Goal: Transaction & Acquisition: Book appointment/travel/reservation

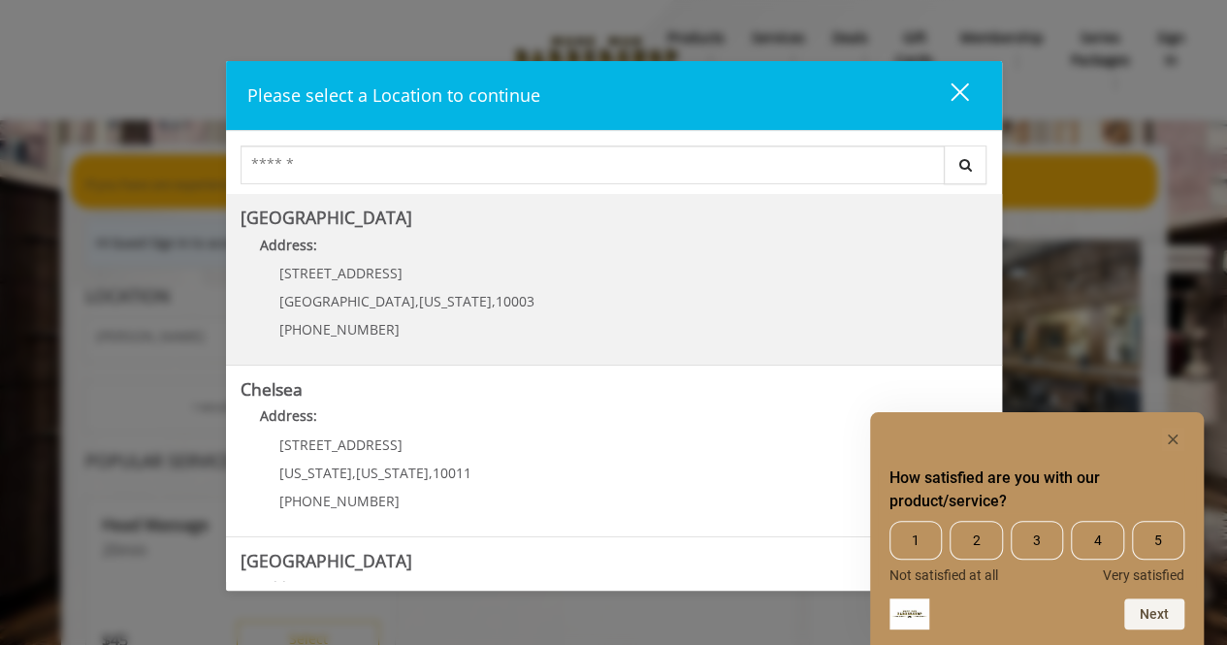
click at [449, 274] on p "60 E 8th St" at bounding box center [406, 273] width 255 height 15
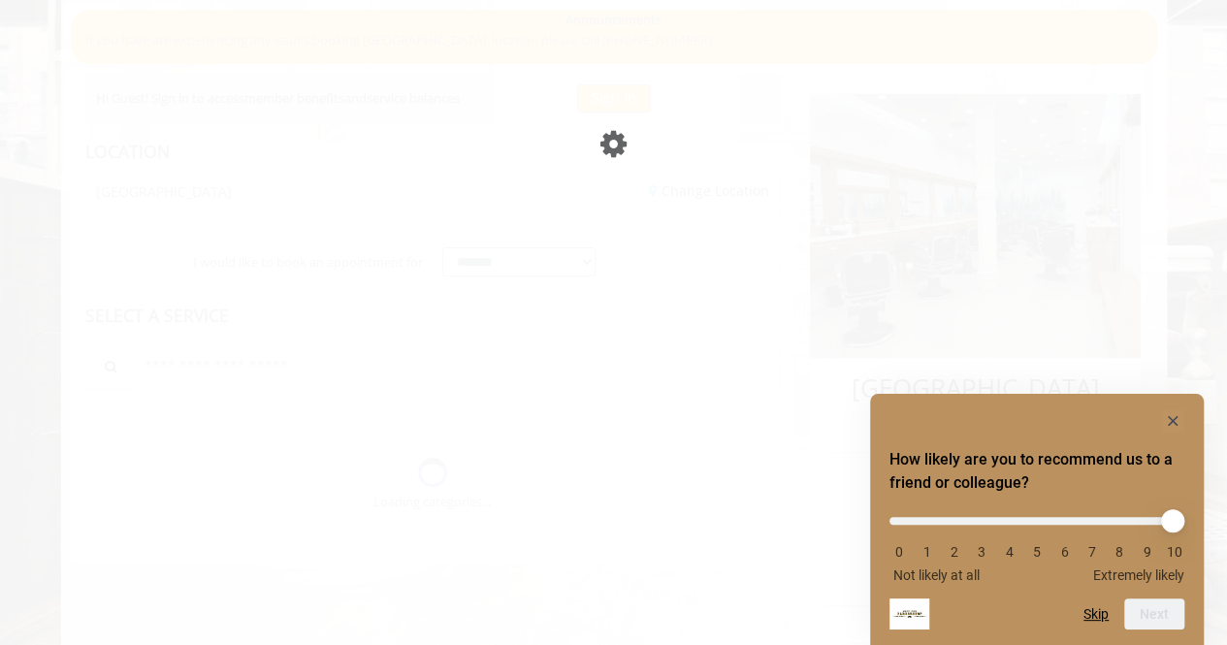
click at [1227, 187] on html "**********" at bounding box center [613, 582] width 1227 height 1165
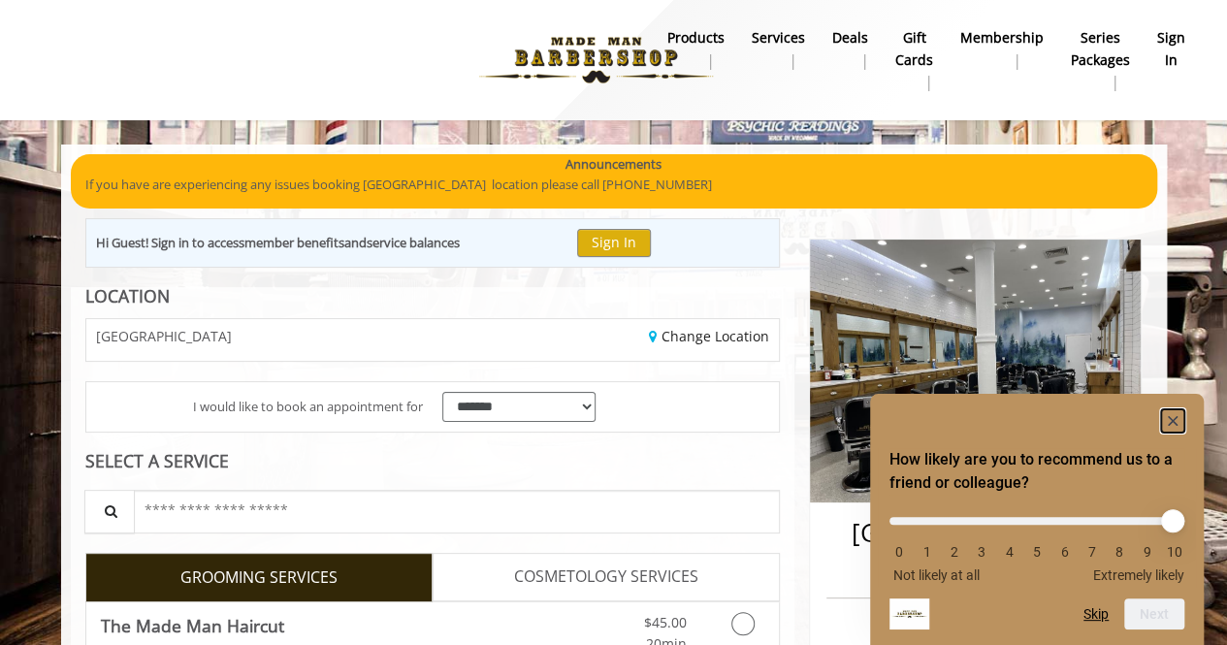
click at [1175, 426] on rect "Hide survey" at bounding box center [1172, 420] width 23 height 23
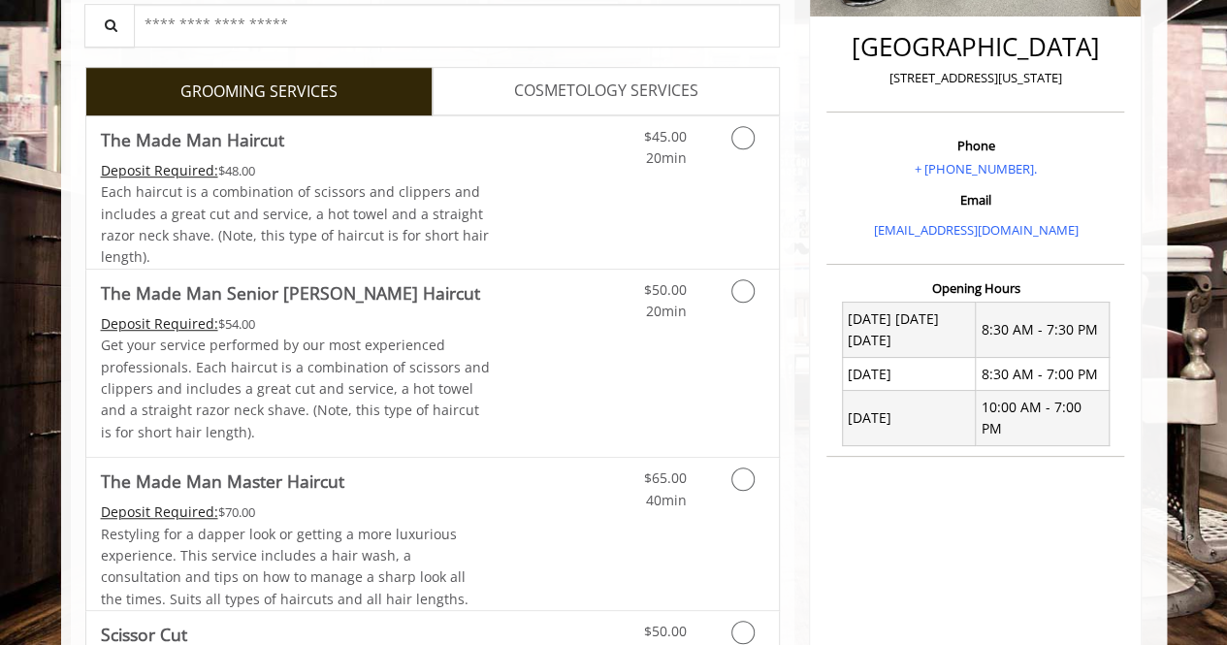
scroll to position [533, 0]
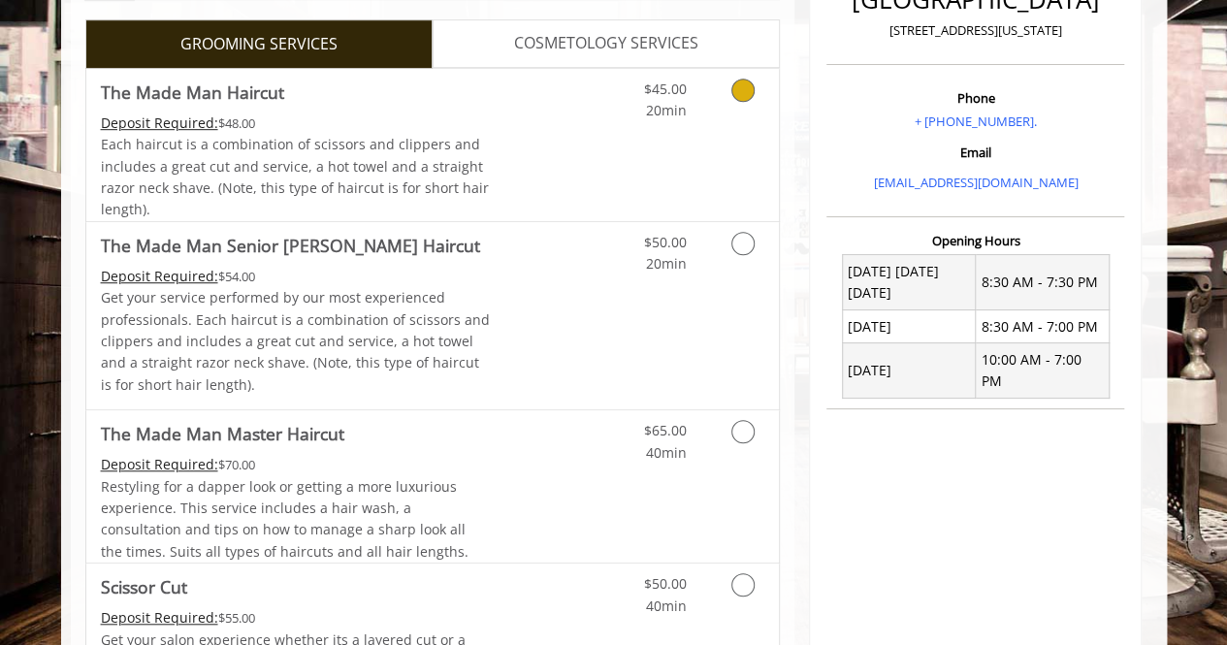
click at [751, 94] on icon "Grooming services" at bounding box center [742, 90] width 23 height 23
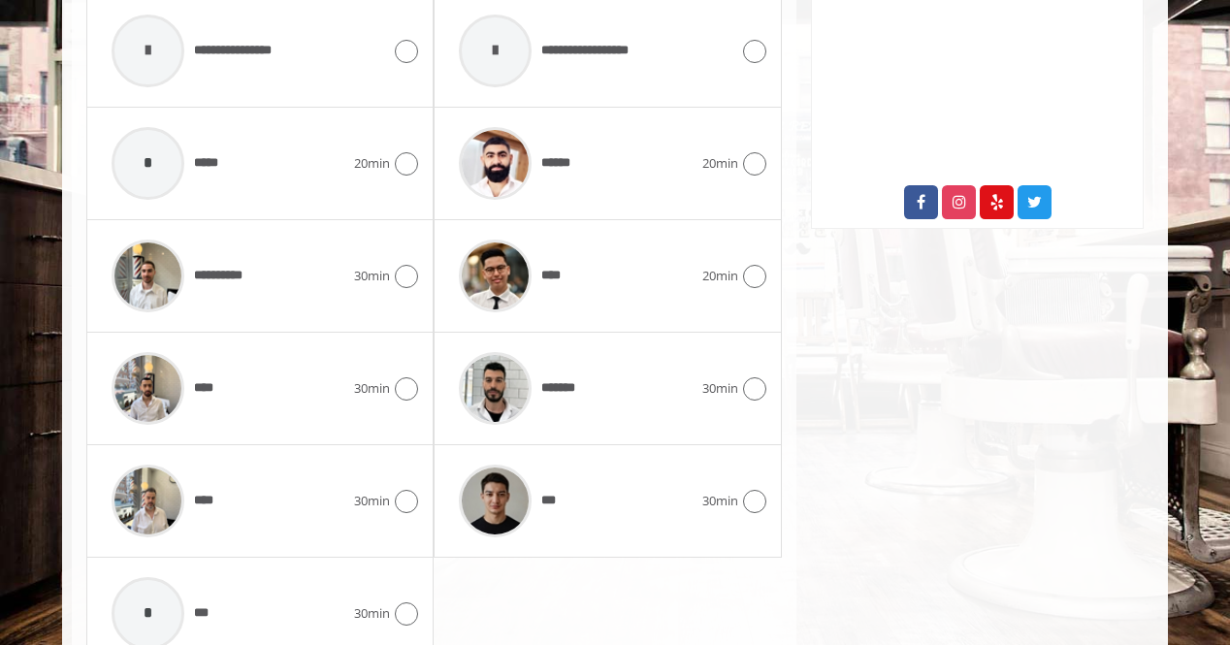
scroll to position [1117, 0]
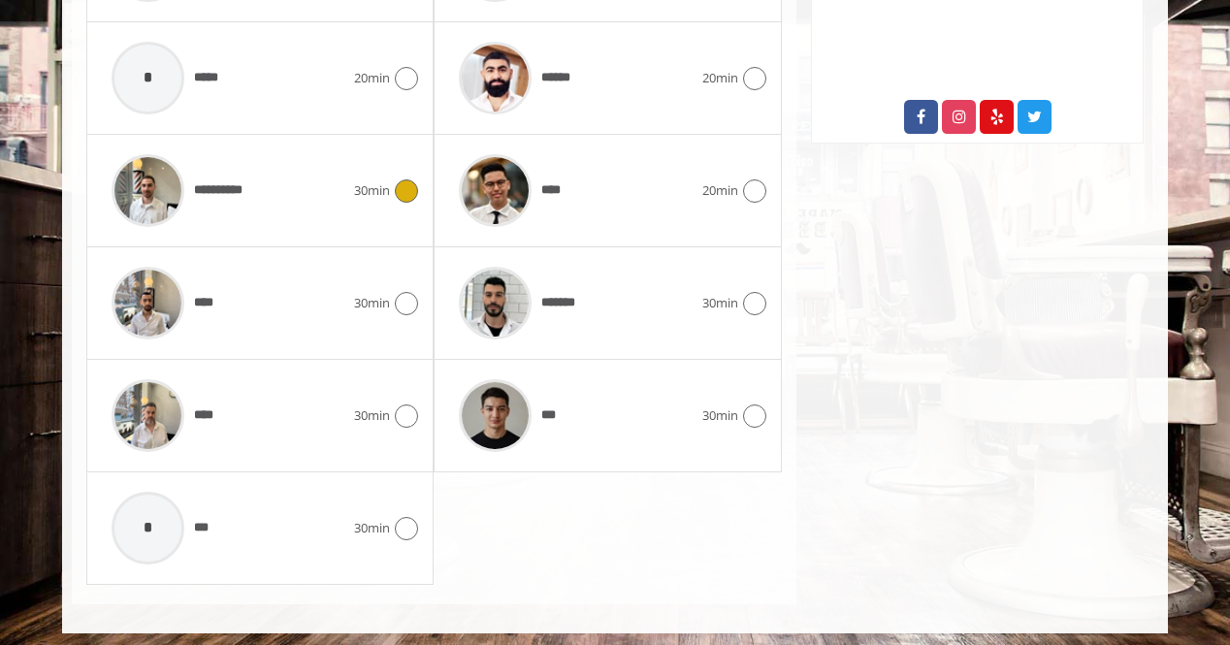
click at [349, 199] on div "**********" at bounding box center [228, 190] width 252 height 92
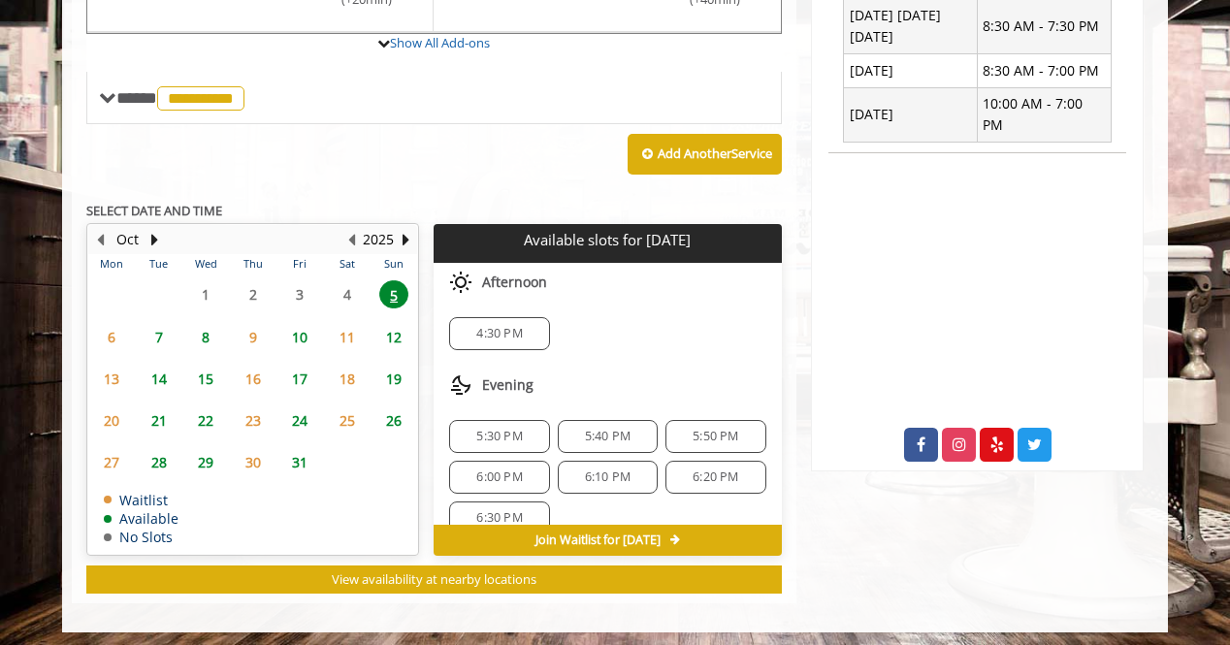
scroll to position [22, 0]
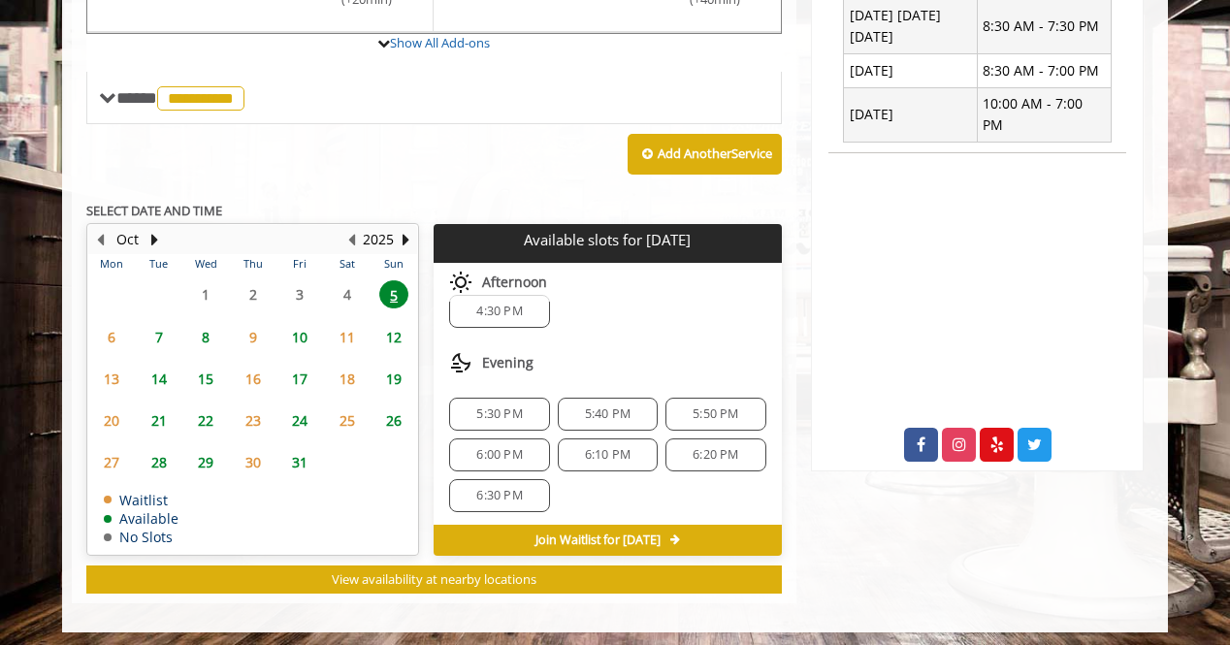
click at [476, 447] on span "6:00 PM" at bounding box center [499, 455] width 46 height 16
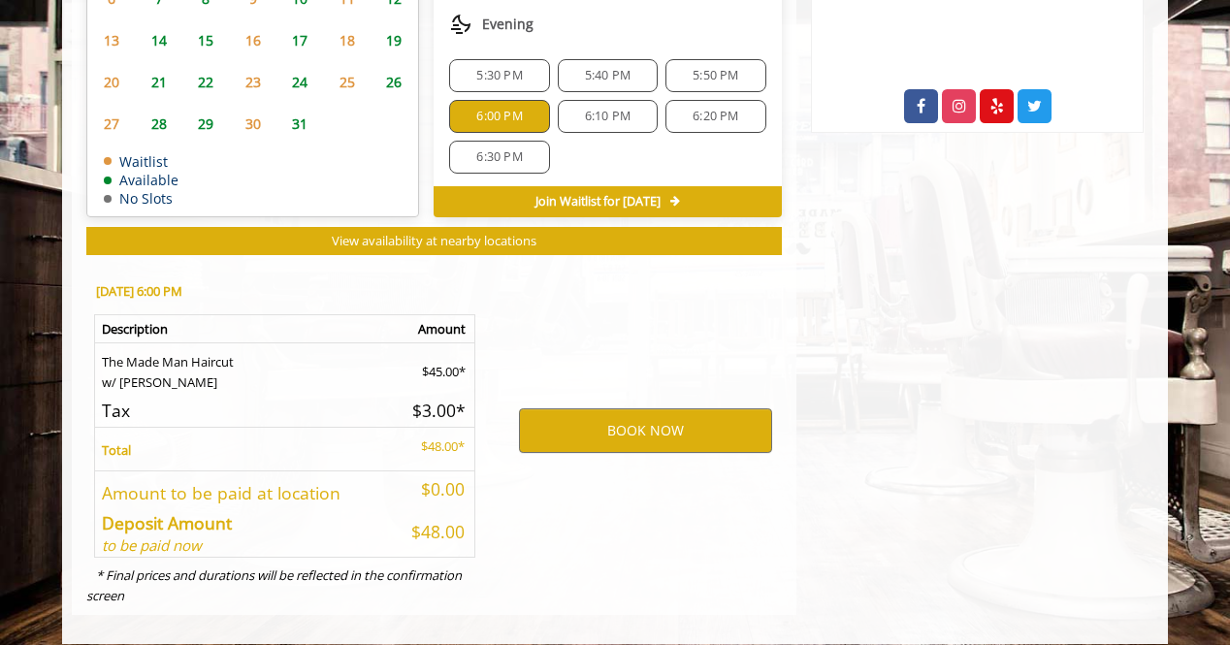
scroll to position [1138, 0]
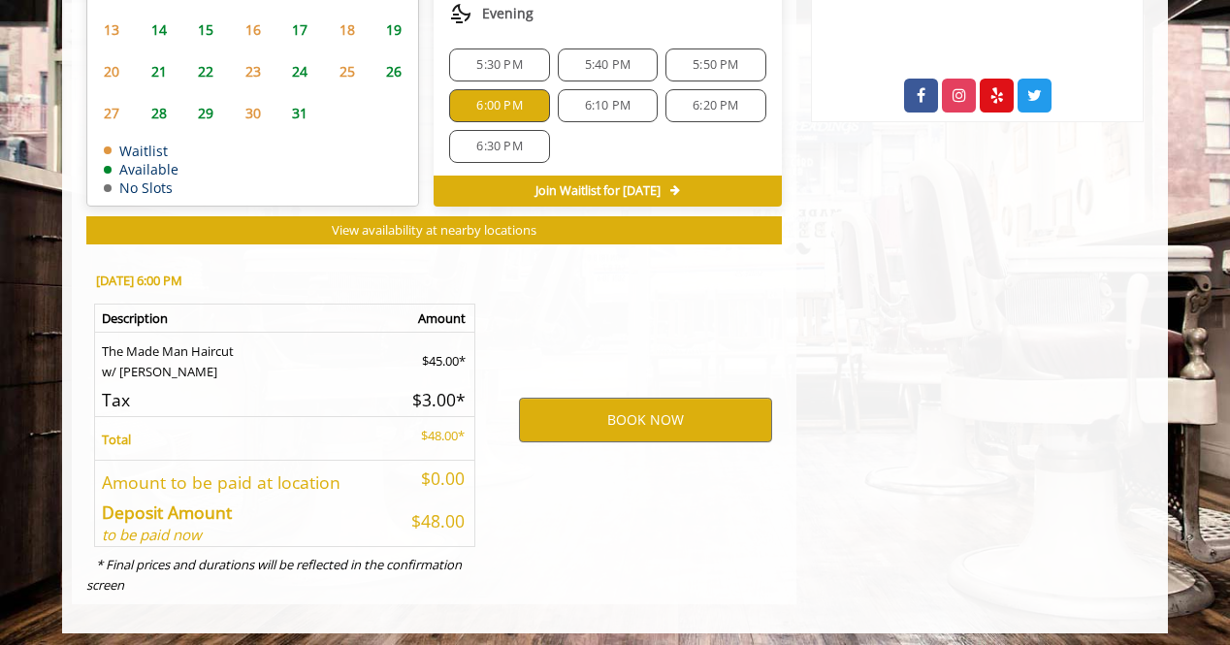
click at [332, 391] on h5 "Tax" at bounding box center [243, 400] width 283 height 18
click at [720, 418] on button "BOOK NOW" at bounding box center [645, 420] width 253 height 45
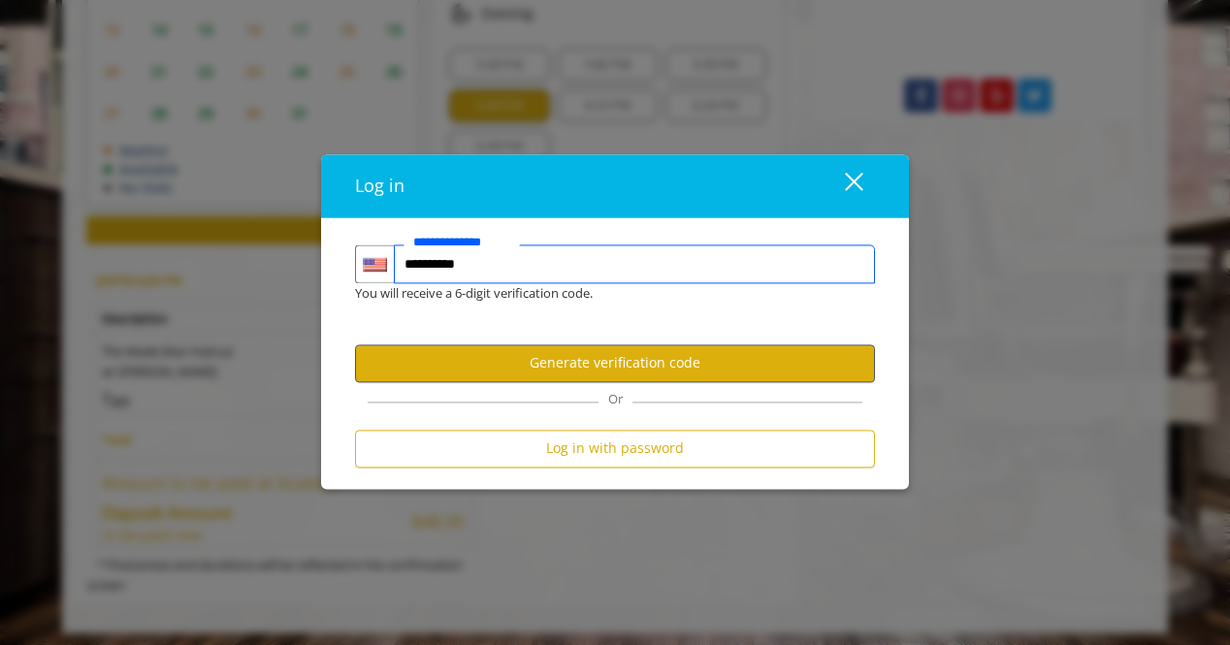
type input "**********"
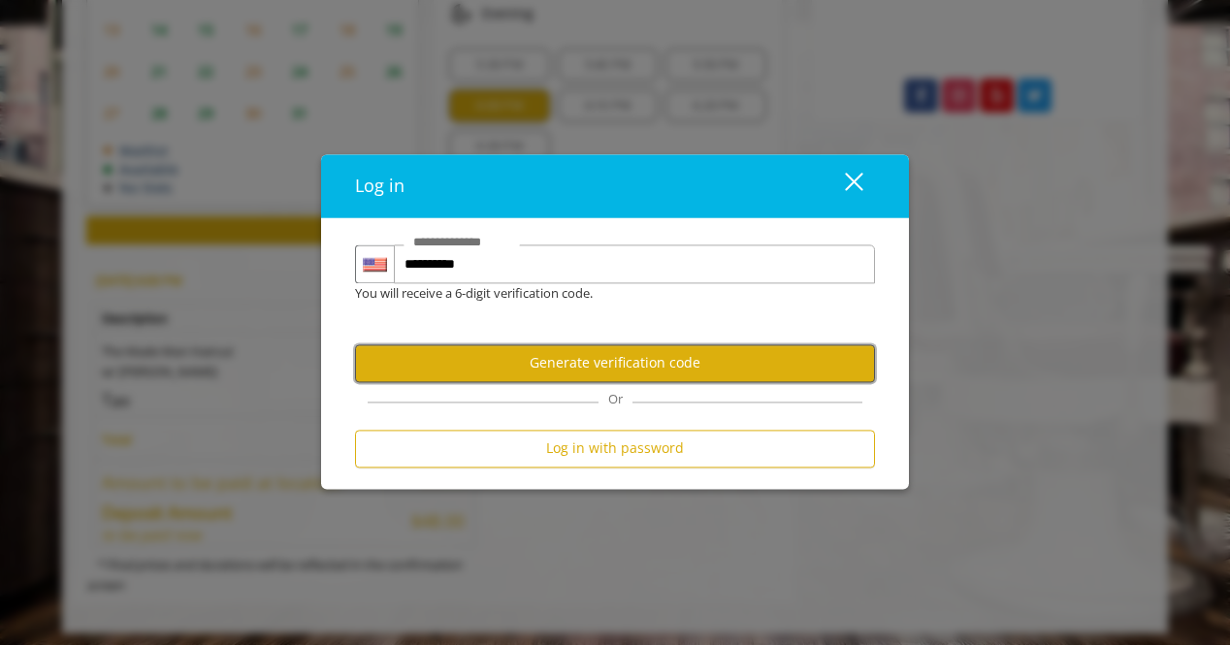
click at [588, 376] on button "Generate verification code" at bounding box center [615, 363] width 520 height 38
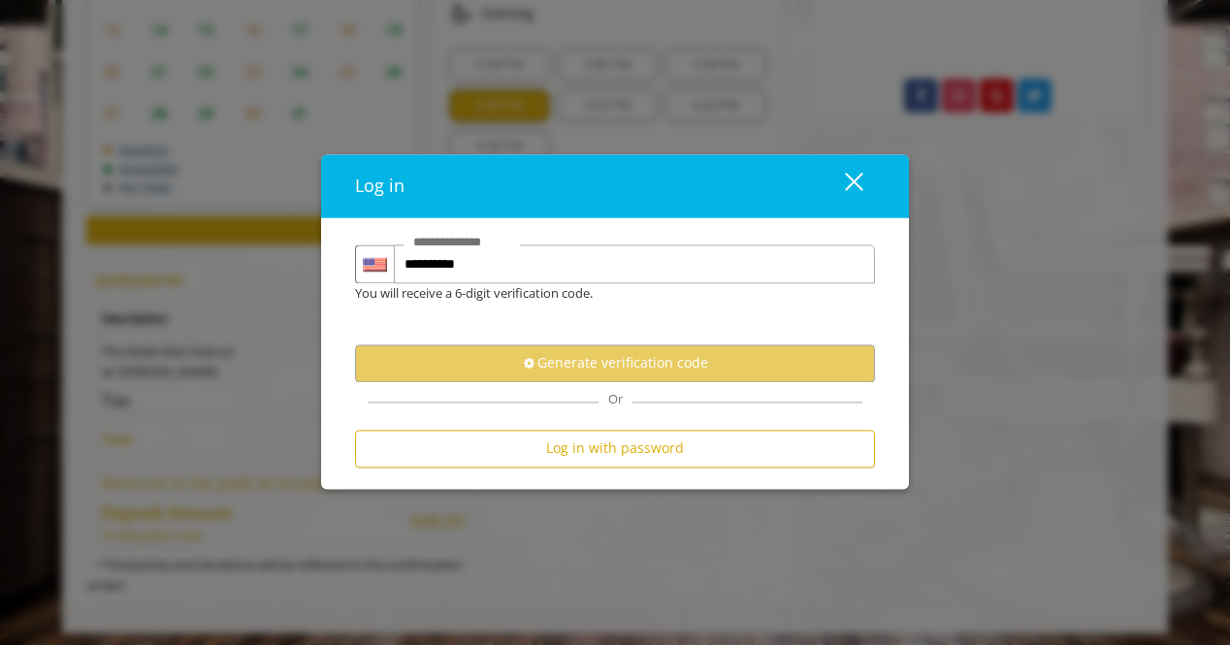
scroll to position [0, 0]
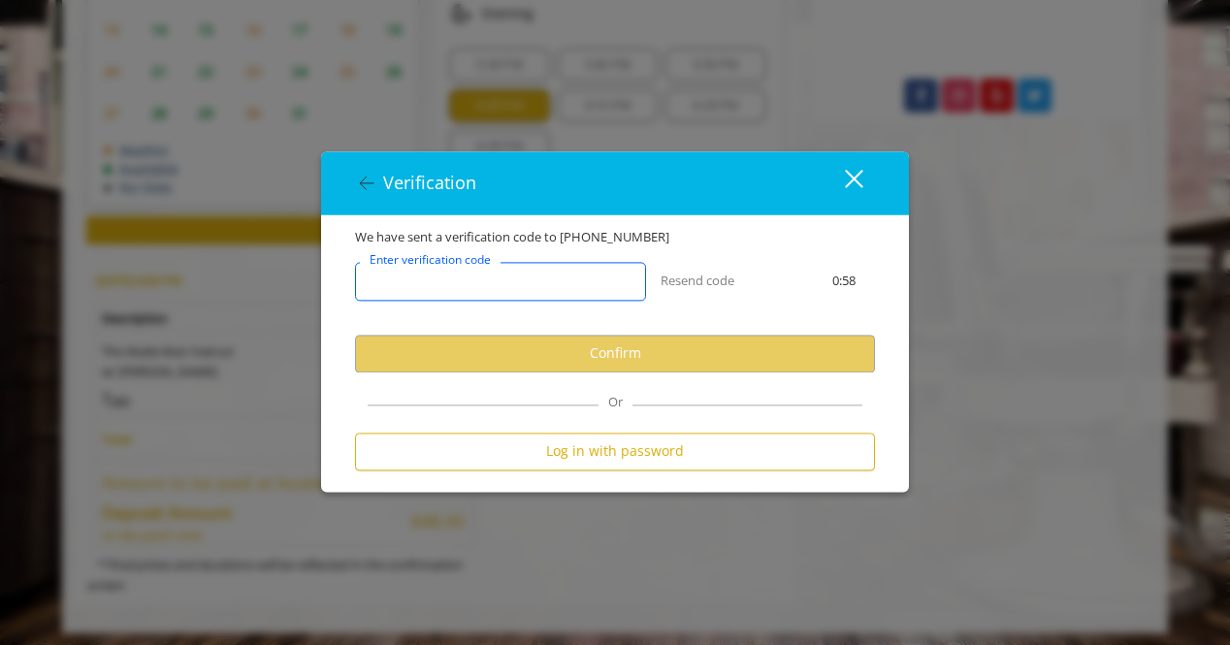
click at [554, 267] on input "Enter verification code" at bounding box center [500, 281] width 291 height 39
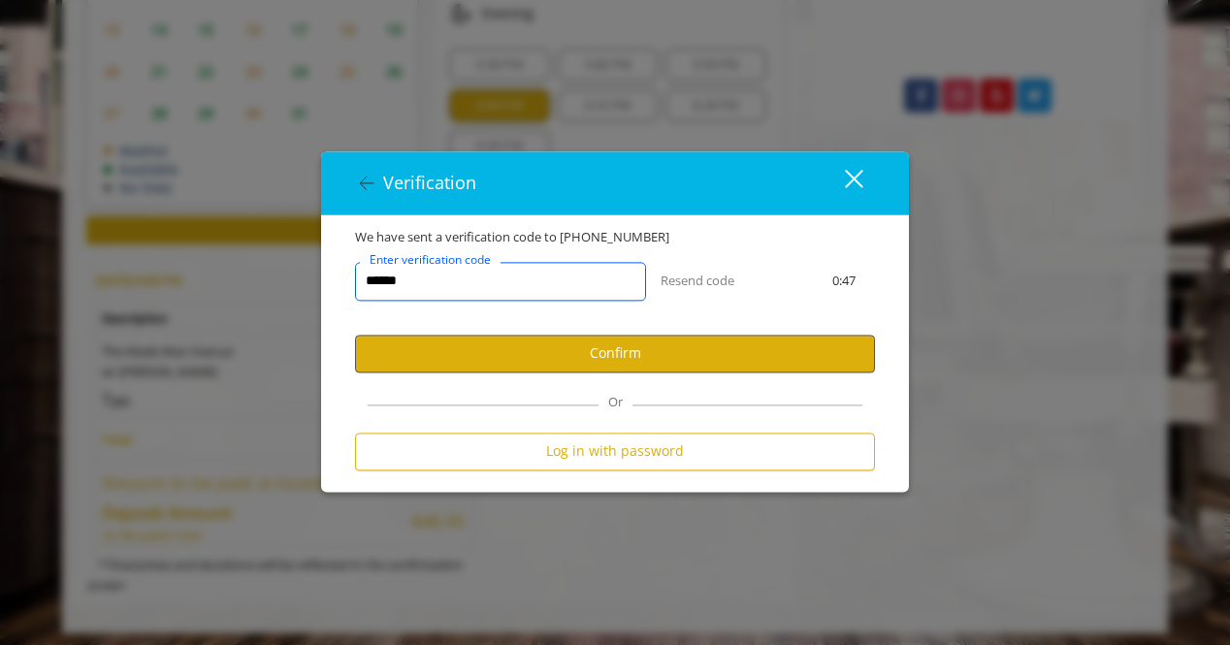
type input "******"
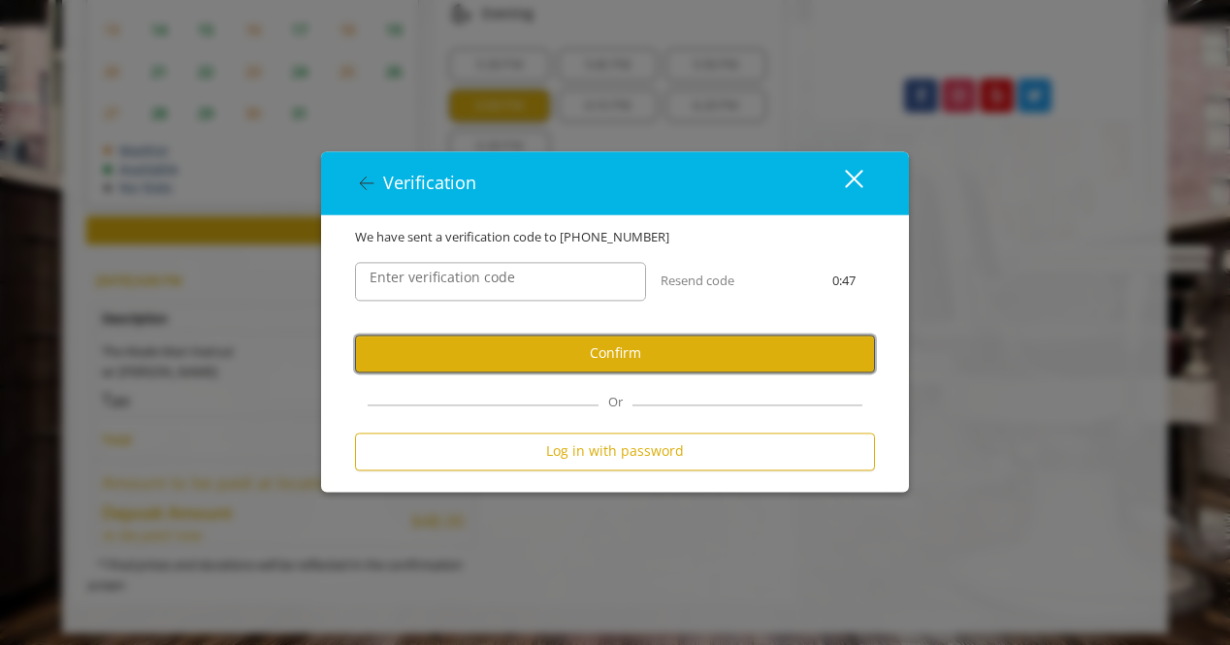
click at [515, 344] on button "Confirm" at bounding box center [615, 354] width 520 height 38
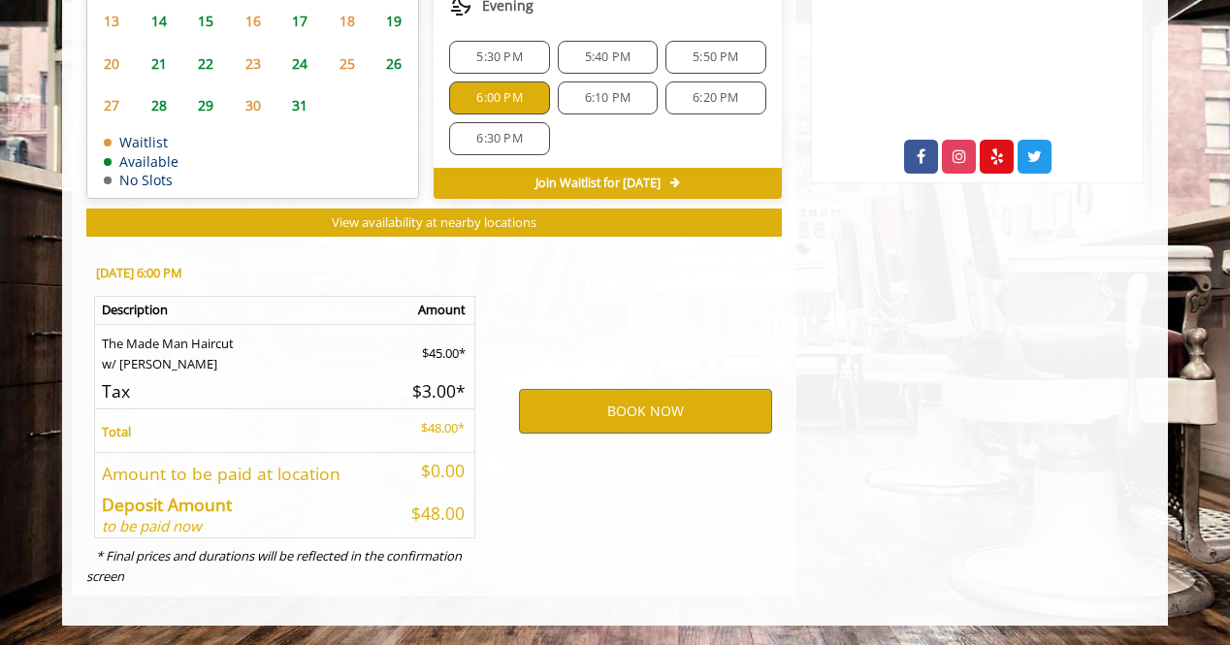
scroll to position [1071, 0]
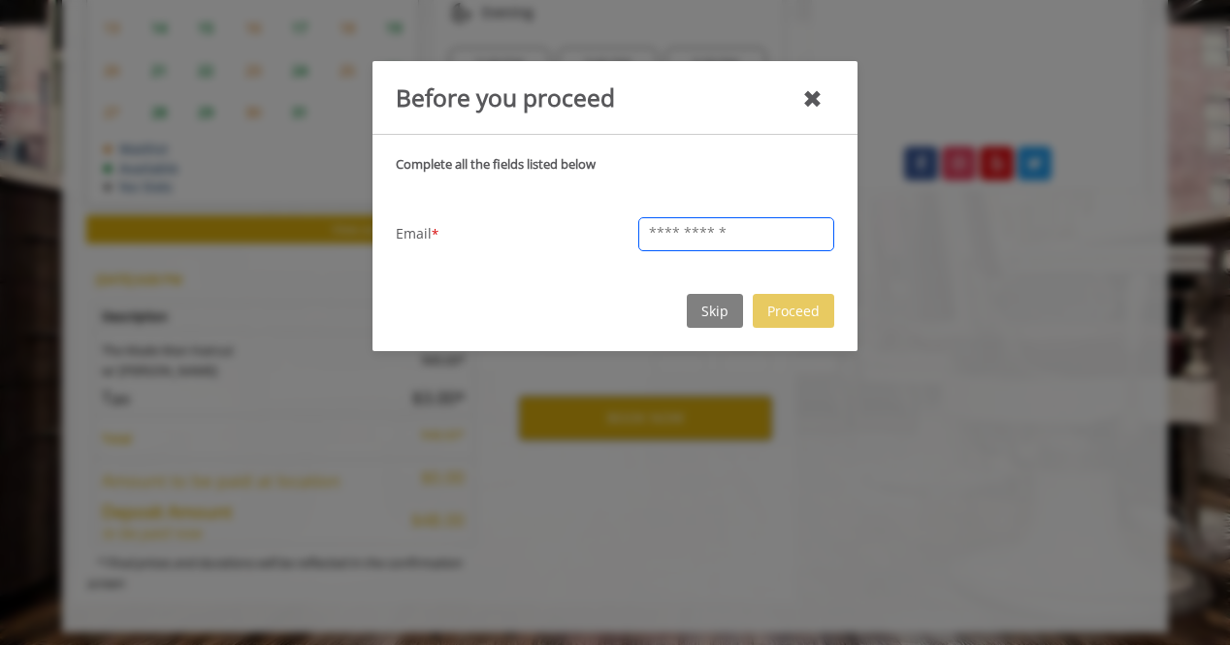
click at [688, 217] on input "text" at bounding box center [736, 234] width 196 height 34
type input "**********"
click at [793, 304] on button "Proceed" at bounding box center [792, 311] width 81 height 34
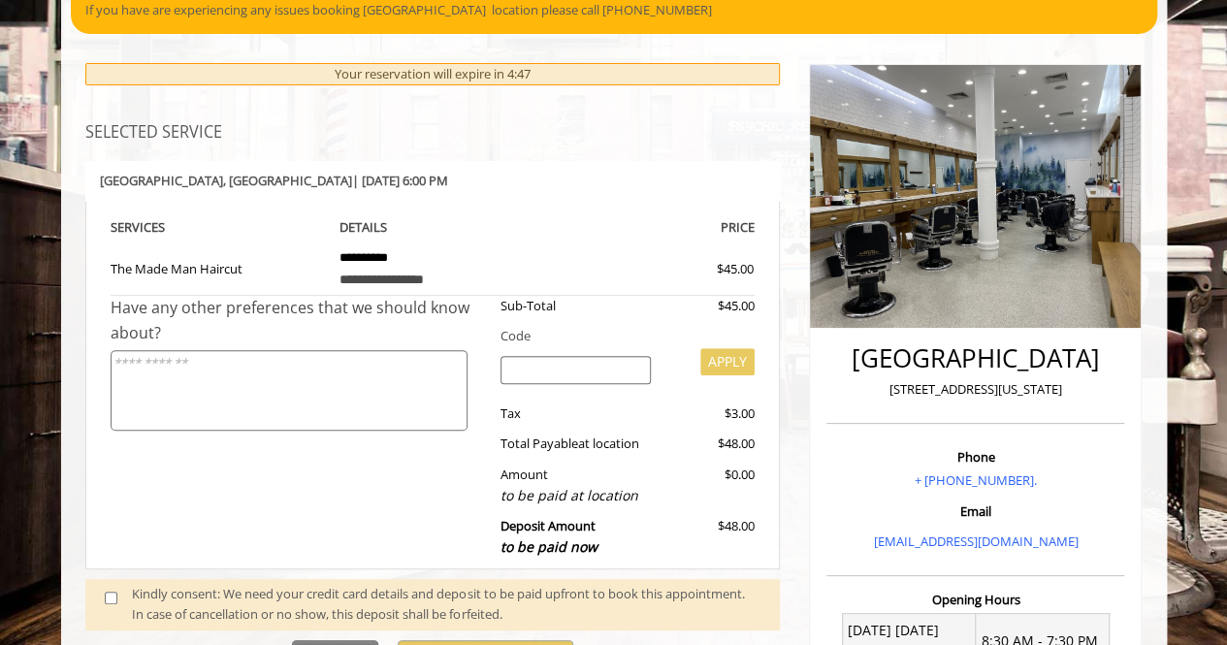
scroll to position [39, 0]
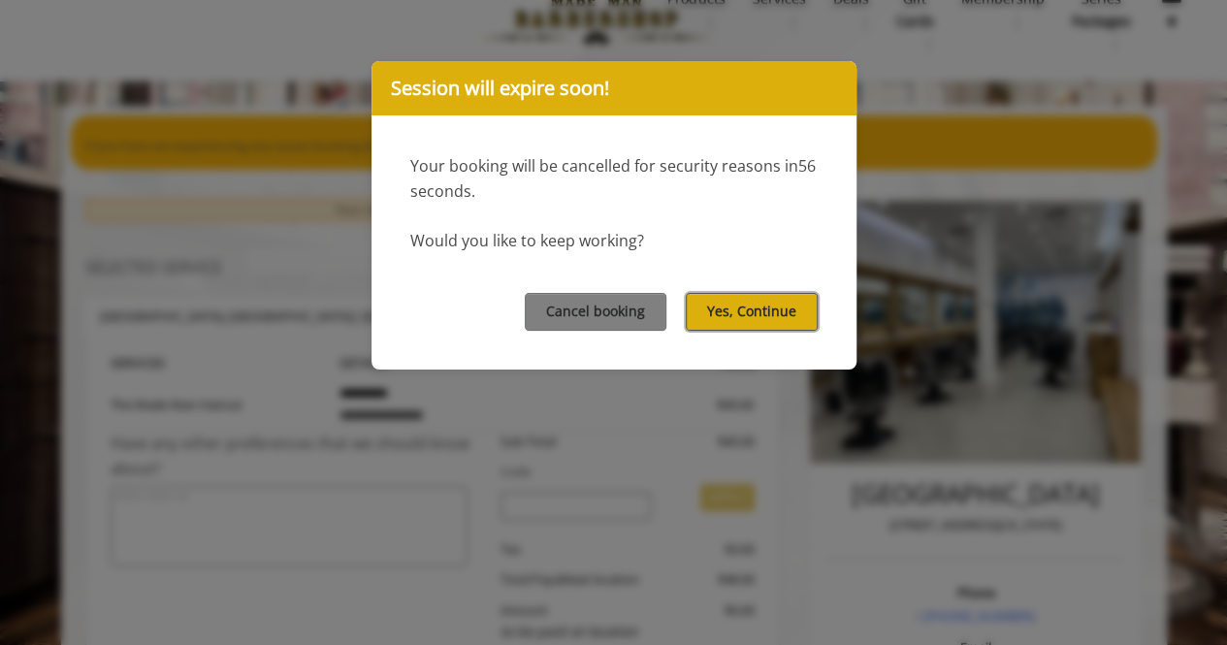
click at [747, 321] on button "Yes, Continue" at bounding box center [752, 312] width 132 height 38
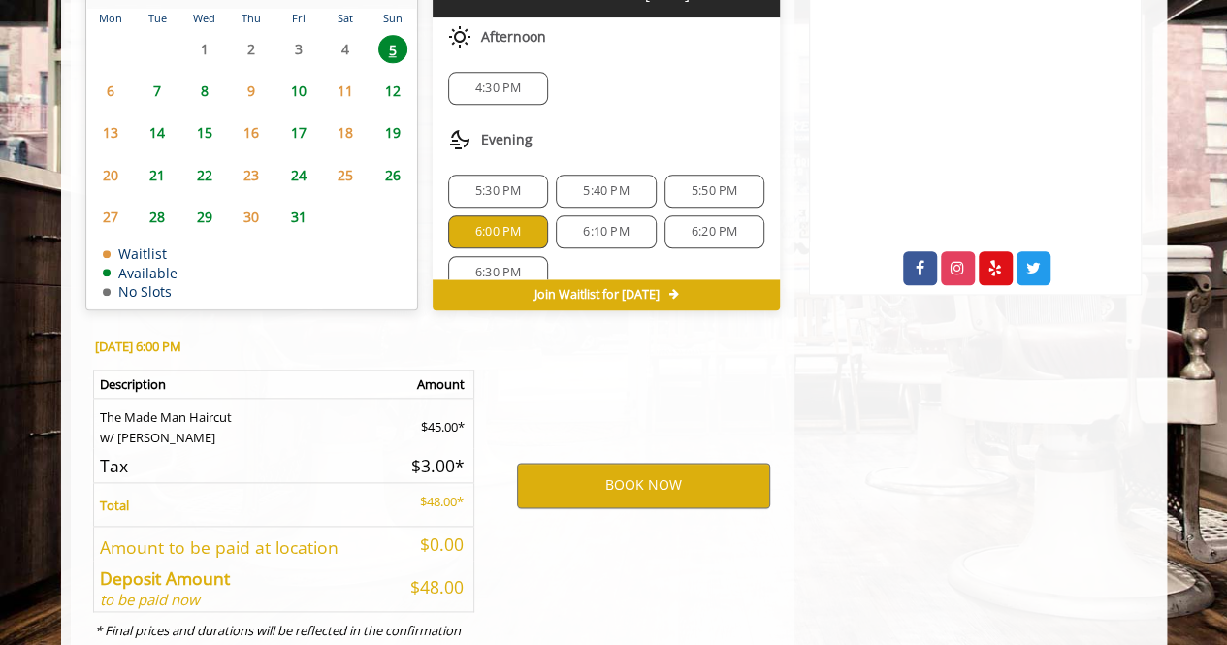
scroll to position [952, 0]
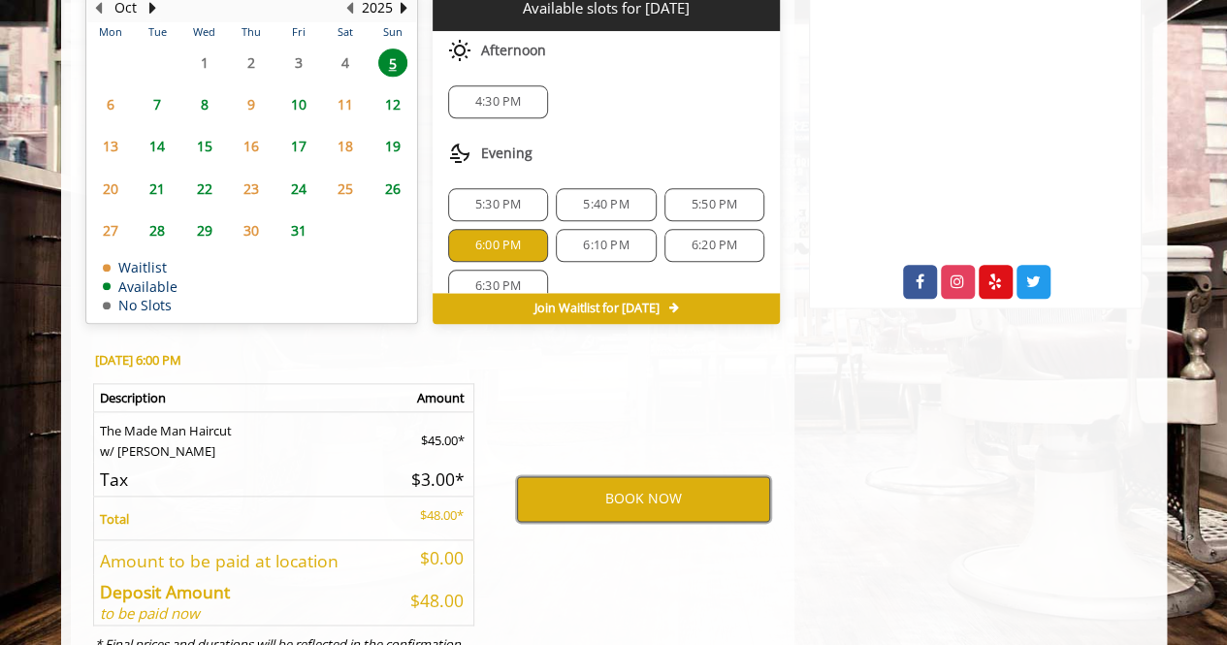
click at [674, 500] on button "BOOK NOW" at bounding box center [643, 498] width 253 height 45
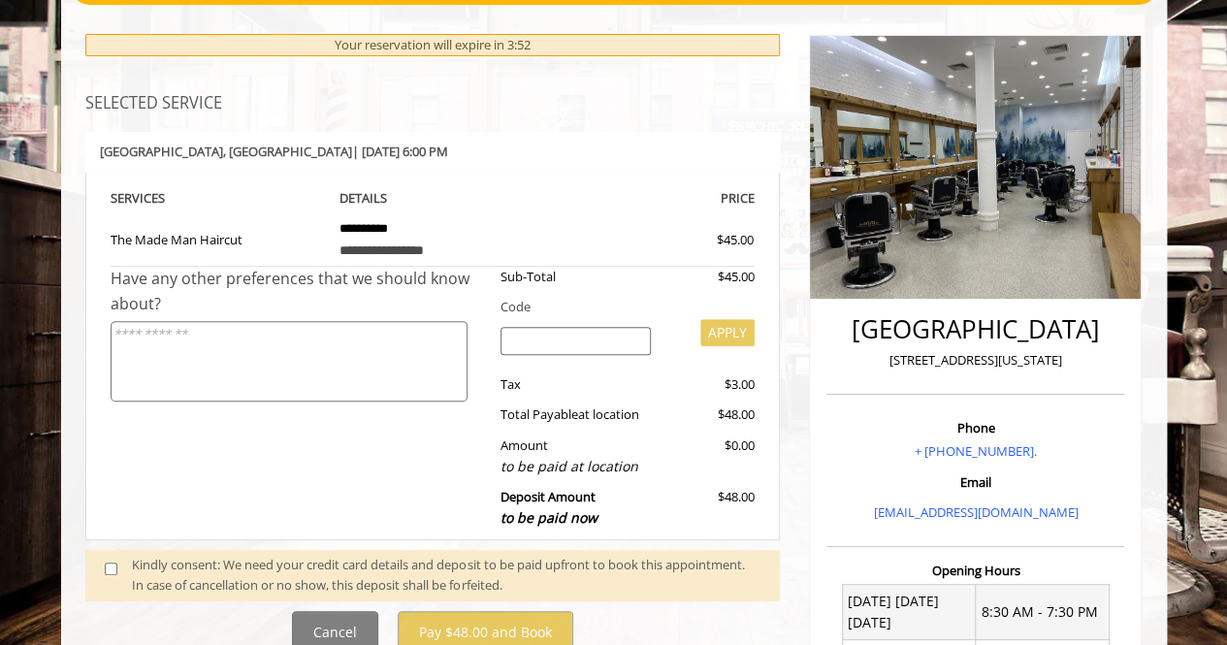
scroll to position [240, 0]
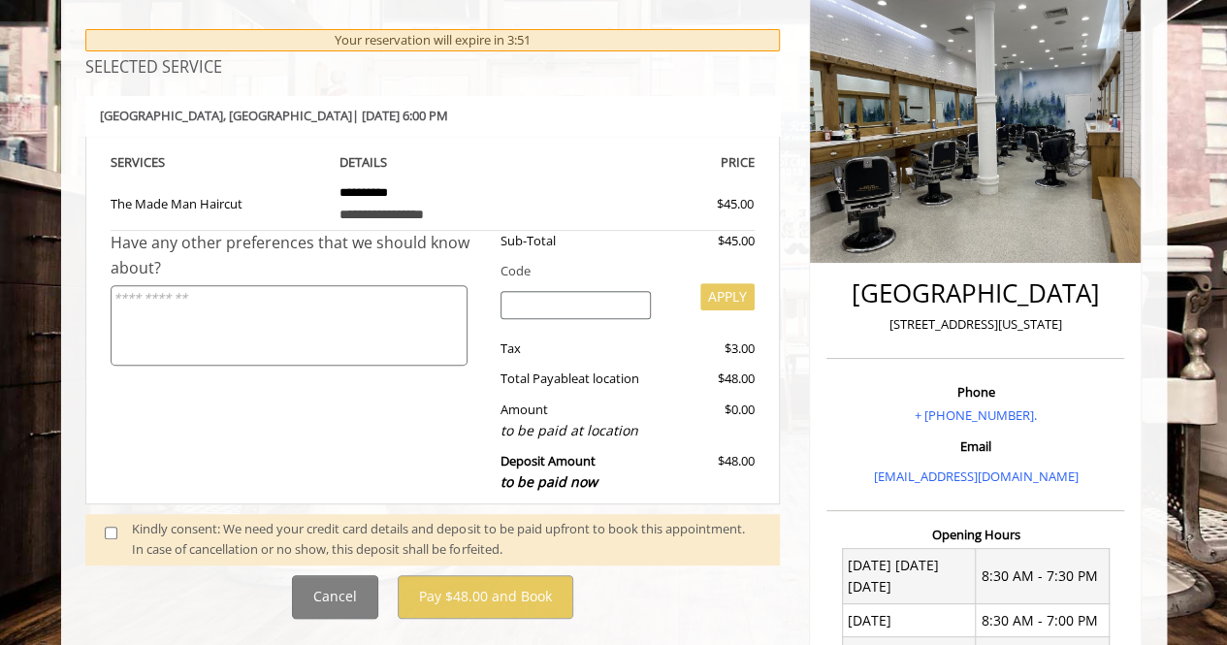
drag, startPoint x: 1212, startPoint y: 364, endPoint x: 1216, endPoint y: 385, distance: 21.7
click at [1216, 385] on body "**********" at bounding box center [613, 477] width 1227 height 1145
click at [286, 528] on div "Kindly consent: We need your credit card details and deposit to be paid upfront…" at bounding box center [446, 539] width 628 height 41
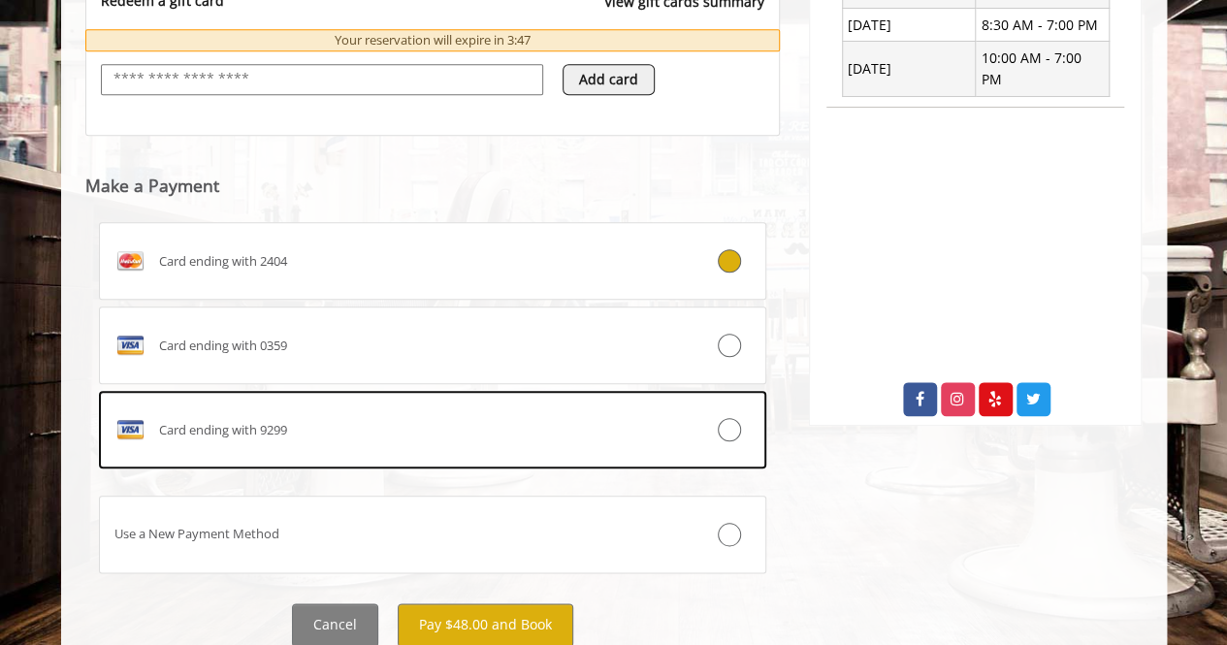
scroll to position [901, 0]
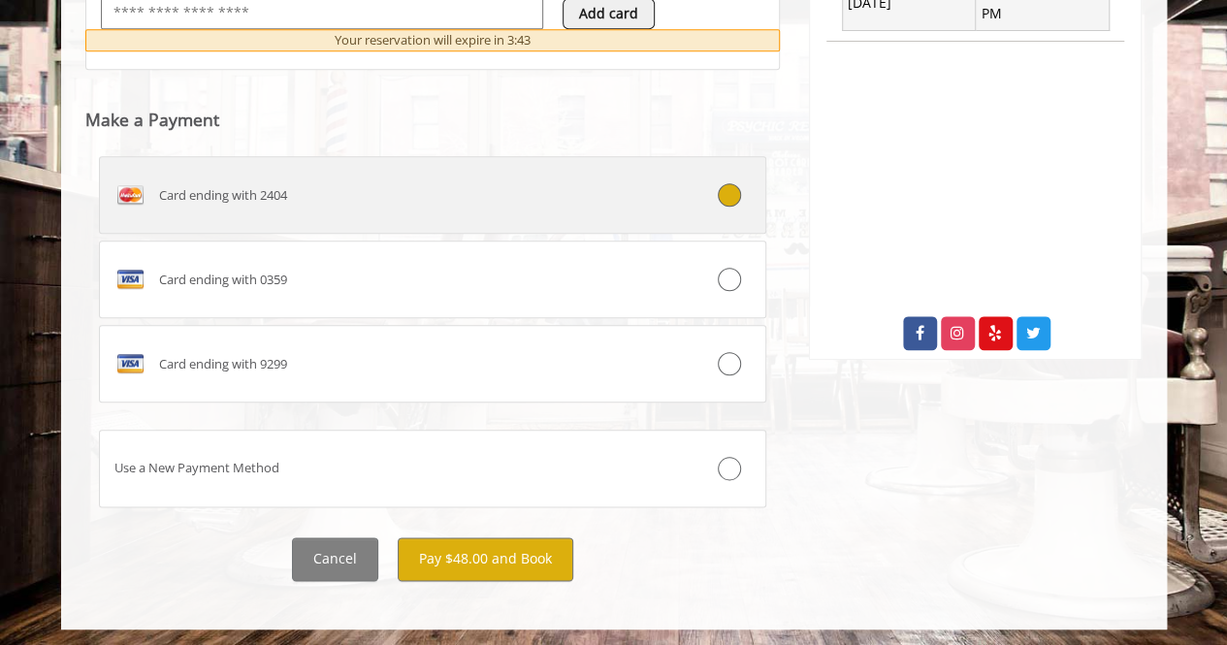
click at [403, 208] on label "Card ending with 2404" at bounding box center [433, 195] width 668 height 78
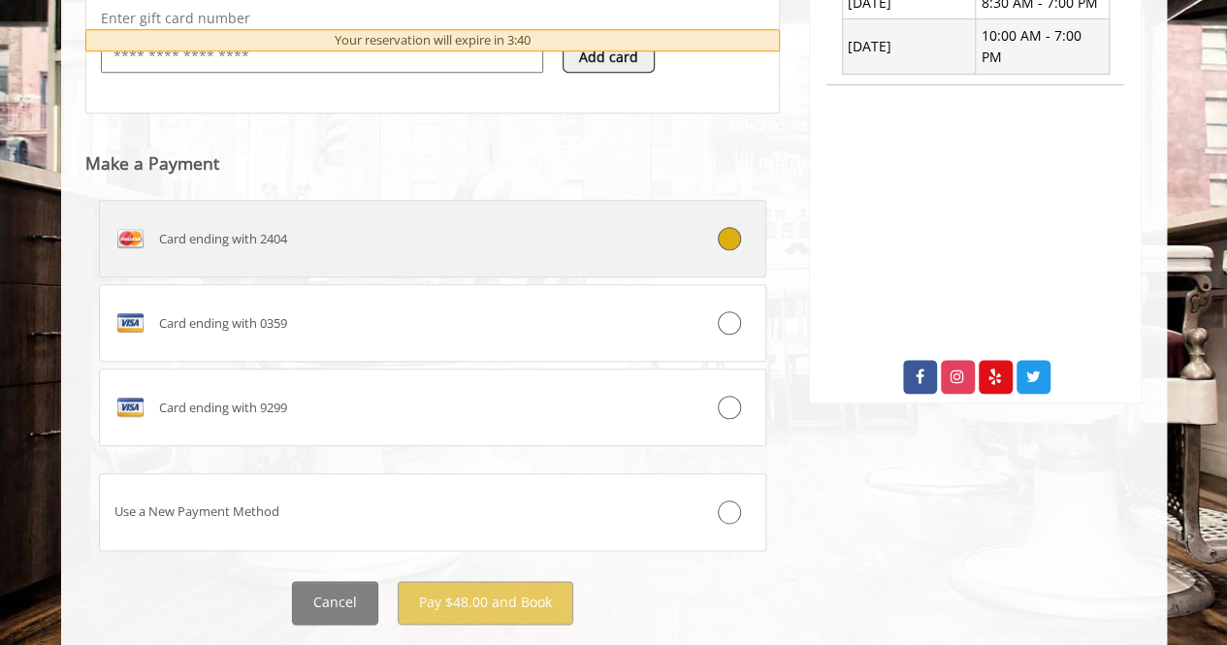
click at [399, 257] on label "Card ending with 2404" at bounding box center [433, 239] width 668 height 78
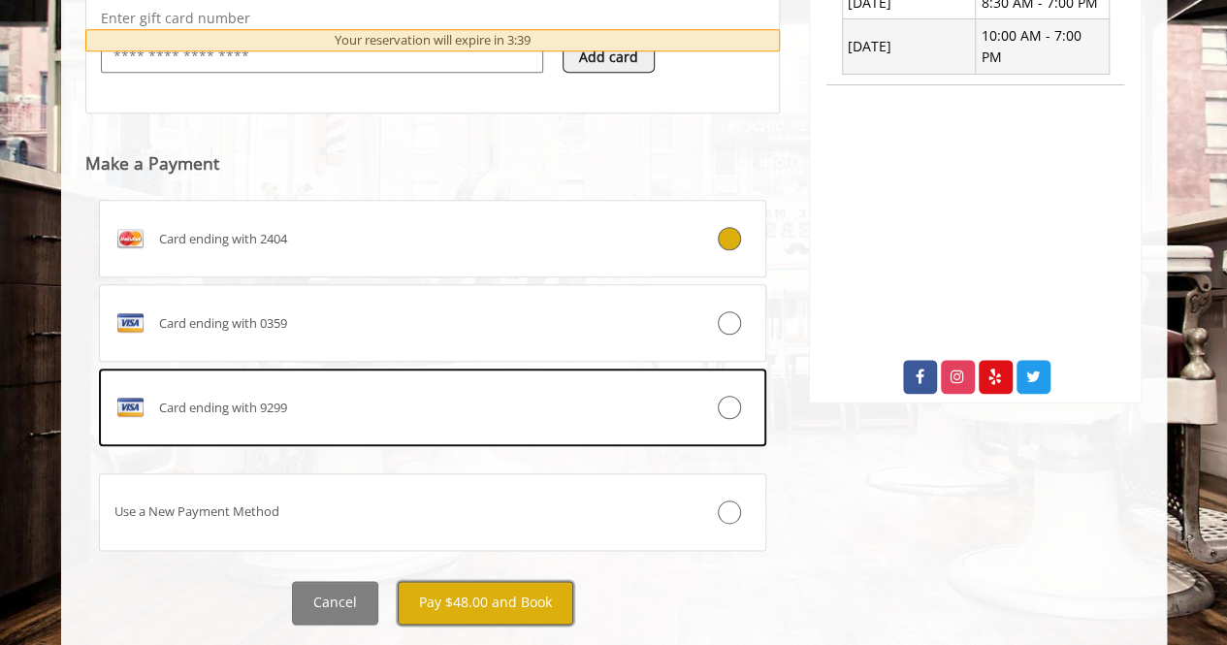
click at [475, 597] on button "Pay $48.00 and Book" at bounding box center [486, 603] width 176 height 44
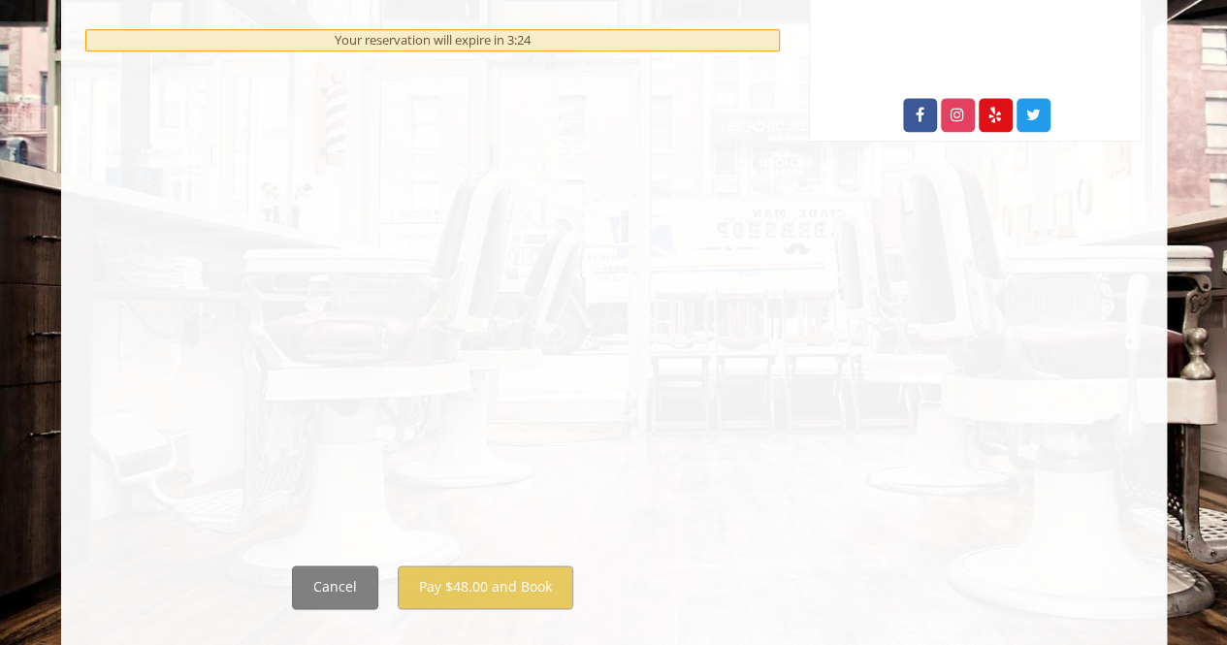
scroll to position [1111, 0]
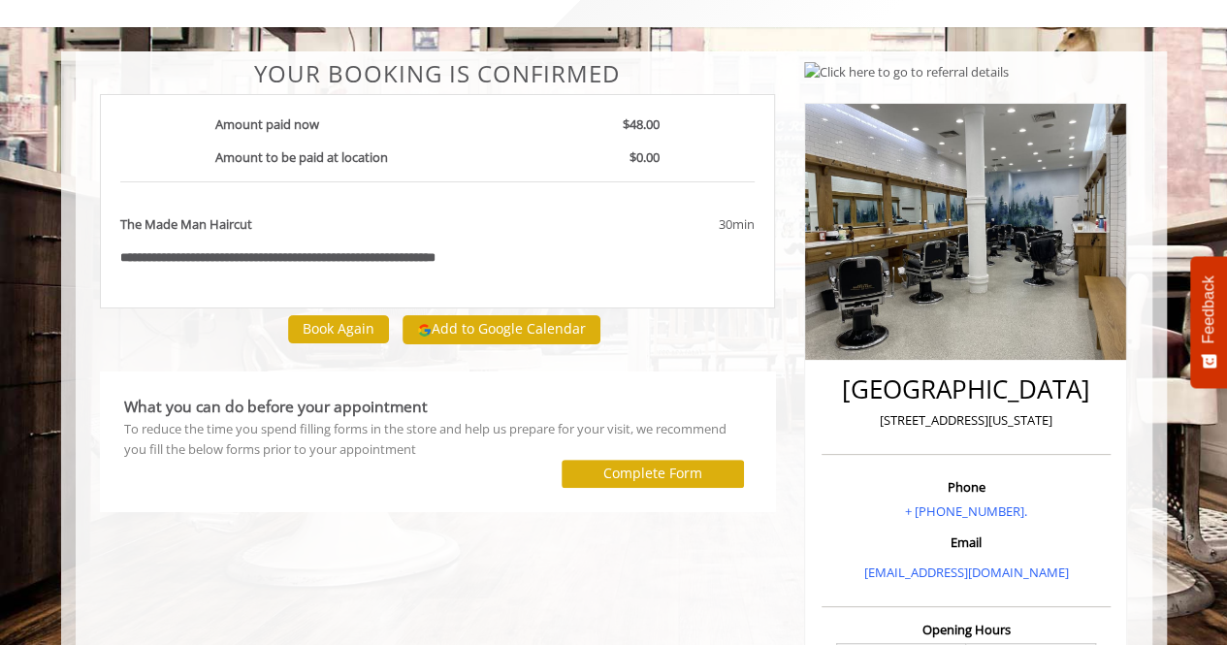
scroll to position [272, 0]
